Goal: Transaction & Acquisition: Purchase product/service

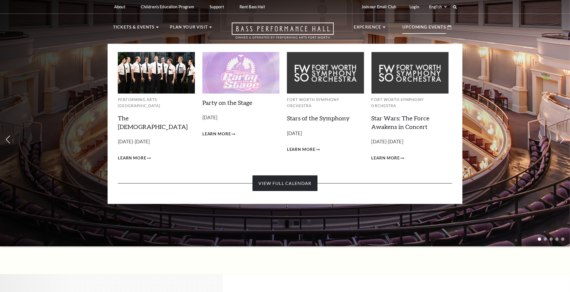
click at [282, 176] on link "View Full Calendar" at bounding box center [284, 184] width 65 height 16
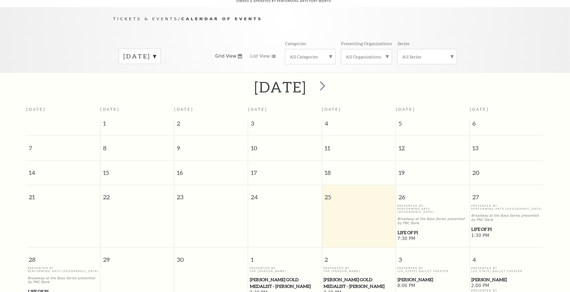
scroll to position [21, 0]
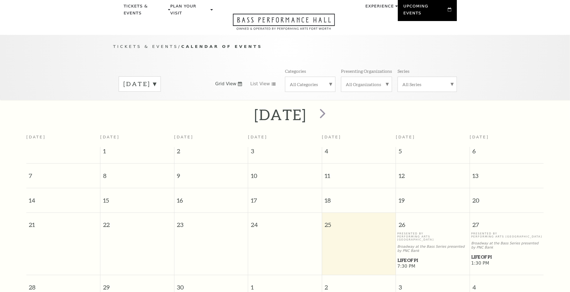
click at [295, 243] on td at bounding box center [285, 251] width 74 height 38
click at [362, 239] on td at bounding box center [359, 251] width 74 height 38
click at [412, 257] on span "Life of Pi" at bounding box center [432, 260] width 70 height 7
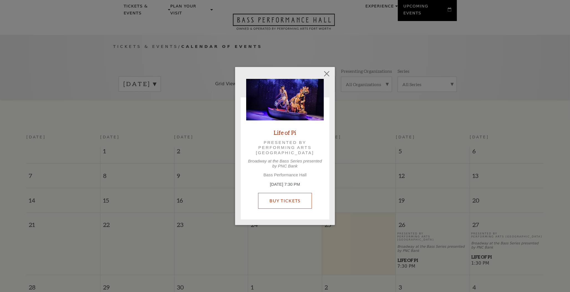
click at [280, 201] on link "Buy Tickets" at bounding box center [284, 201] width 53 height 16
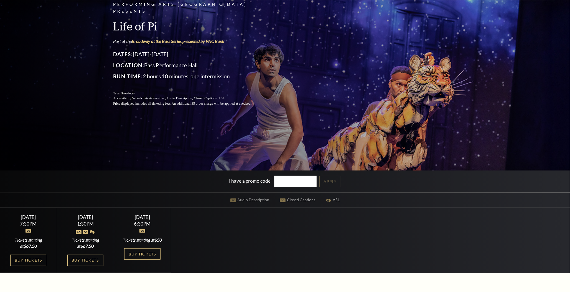
scroll to position [111, 0]
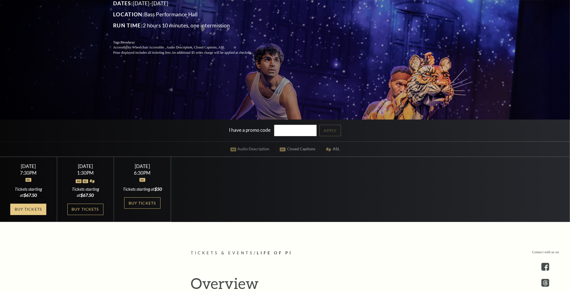
click at [17, 214] on link "Buy Tickets" at bounding box center [28, 209] width 36 height 11
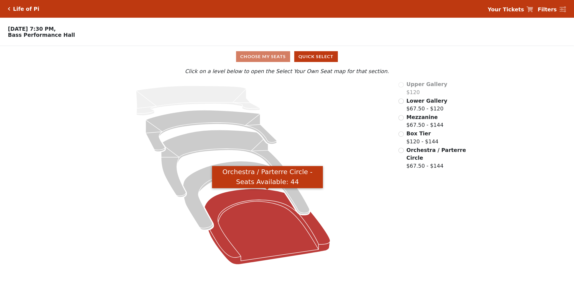
click at [249, 229] on icon "Orchestra / Parterre Circle - Seats Available: 44" at bounding box center [267, 227] width 126 height 76
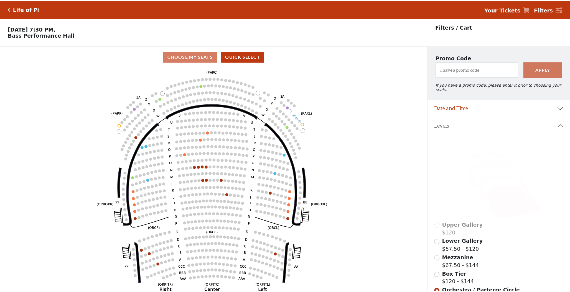
scroll to position [25, 0]
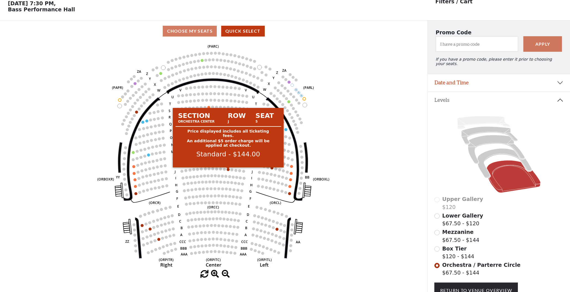
click at [228, 170] on circle at bounding box center [228, 169] width 3 height 3
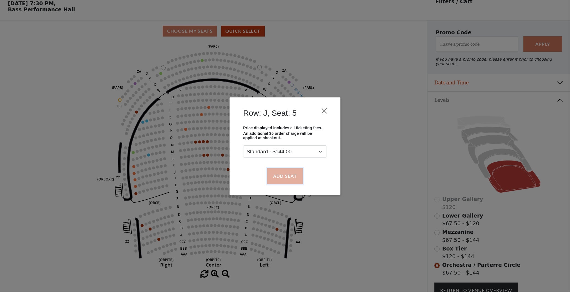
click at [283, 177] on button "Add Seat" at bounding box center [284, 176] width 35 height 16
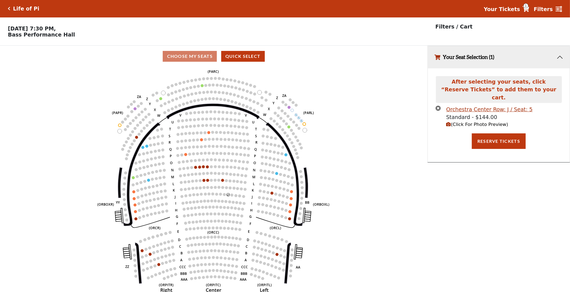
scroll to position [0, 0]
click at [500, 134] on button "Reserve Tickets" at bounding box center [499, 142] width 54 height 16
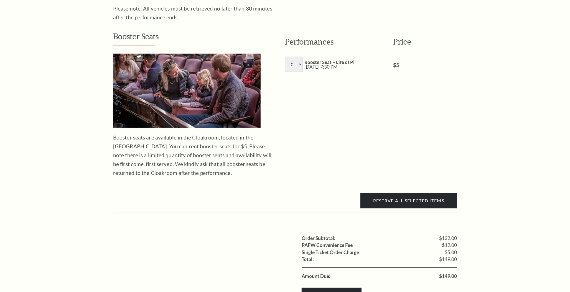
scroll to position [526, 0]
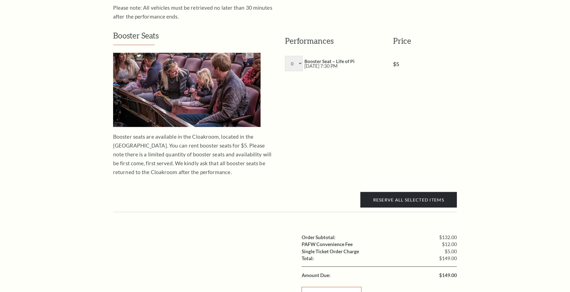
click at [325, 287] on link "Checkout" at bounding box center [331, 295] width 60 height 16
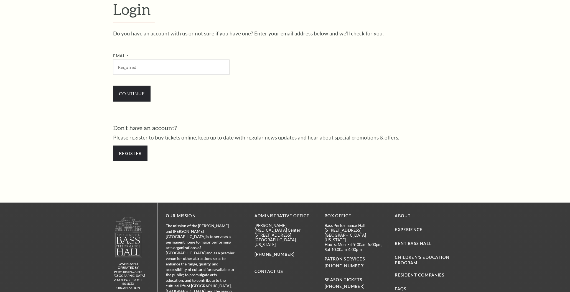
scroll to position [194, 0]
click at [153, 66] on input "Email:" at bounding box center [171, 66] width 116 height 15
type input "pdeleon@basshall.com"
click at [142, 88] on input "Continue" at bounding box center [131, 94] width 37 height 16
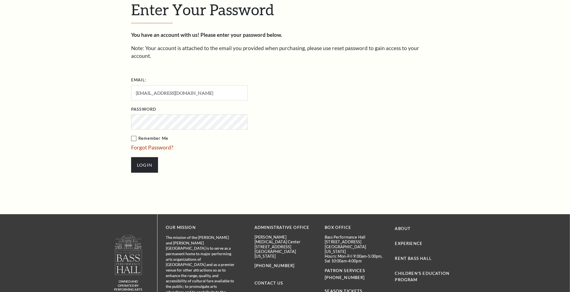
scroll to position [199, 0]
click at [144, 157] on input "Login" at bounding box center [144, 165] width 27 height 16
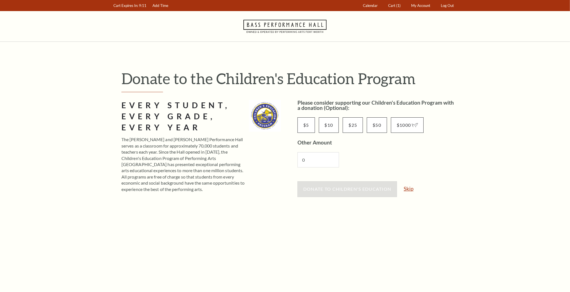
click at [412, 189] on link "Skip" at bounding box center [408, 188] width 10 height 5
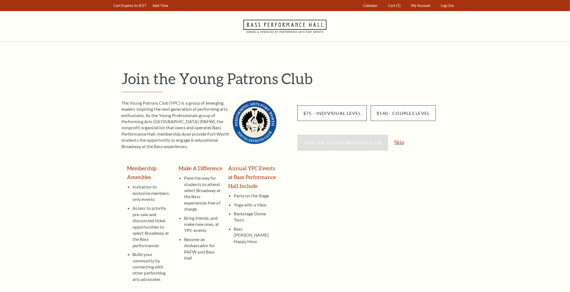
click at [398, 141] on link "Skip" at bounding box center [399, 142] width 10 height 5
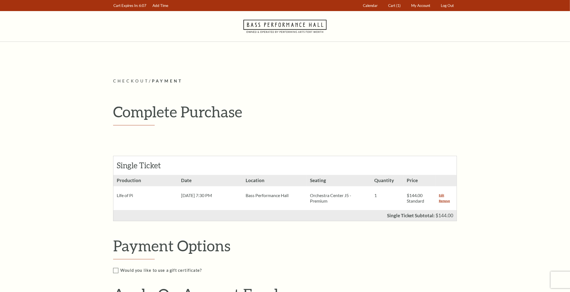
click at [306, 250] on h2 "Payment Options" at bounding box center [290, 246] width 355 height 18
click at [449, 203] on link "Remove" at bounding box center [444, 201] width 11 height 6
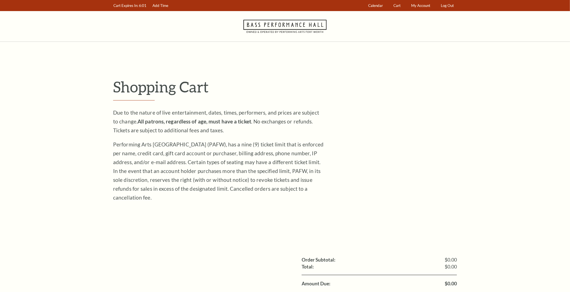
click at [297, 26] on use at bounding box center [284, 26] width 83 height 13
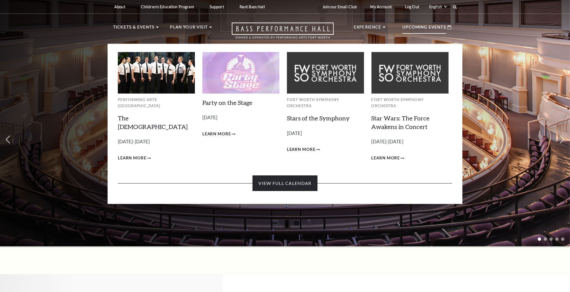
click at [295, 177] on link "View Full Calendar" at bounding box center [284, 184] width 65 height 16
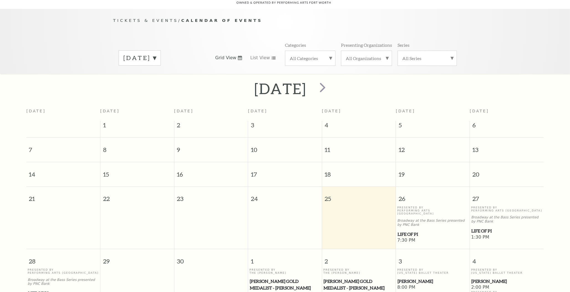
scroll to position [49, 0]
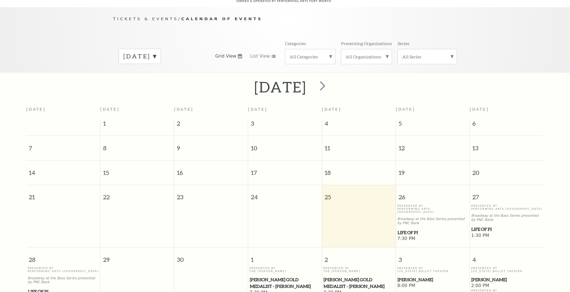
click at [321, 17] on div "Tickets & Events / Calendar of Events [DATE] Grid View List View Categories All…" at bounding box center [285, 44] width 355 height 57
drag, startPoint x: 530, startPoint y: 280, endPoint x: 522, endPoint y: 208, distance: 71.9
click at [530, 283] on span "2:00 PM" at bounding box center [506, 286] width 71 height 6
